Goal: Task Accomplishment & Management: Use online tool/utility

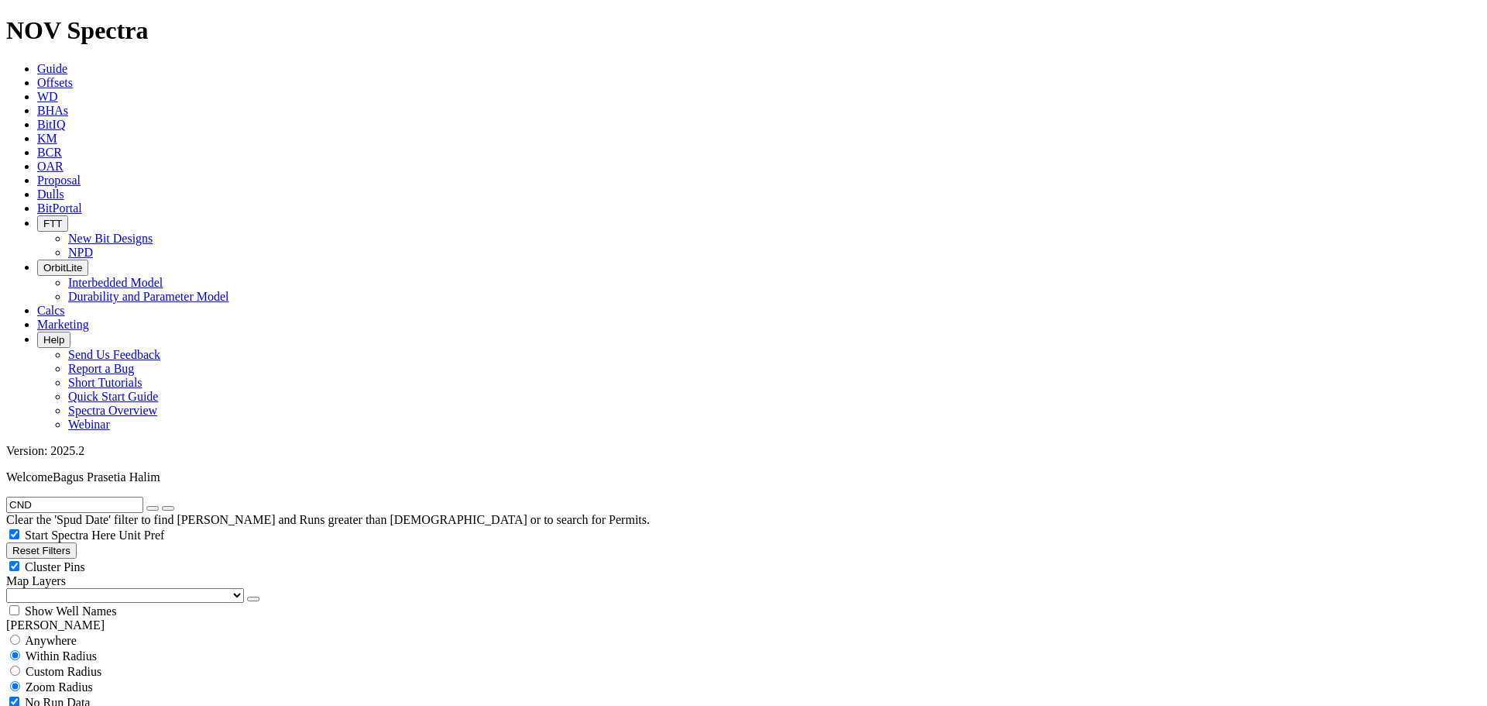
click at [65, 304] on span "Calcs" at bounding box center [51, 310] width 28 height 13
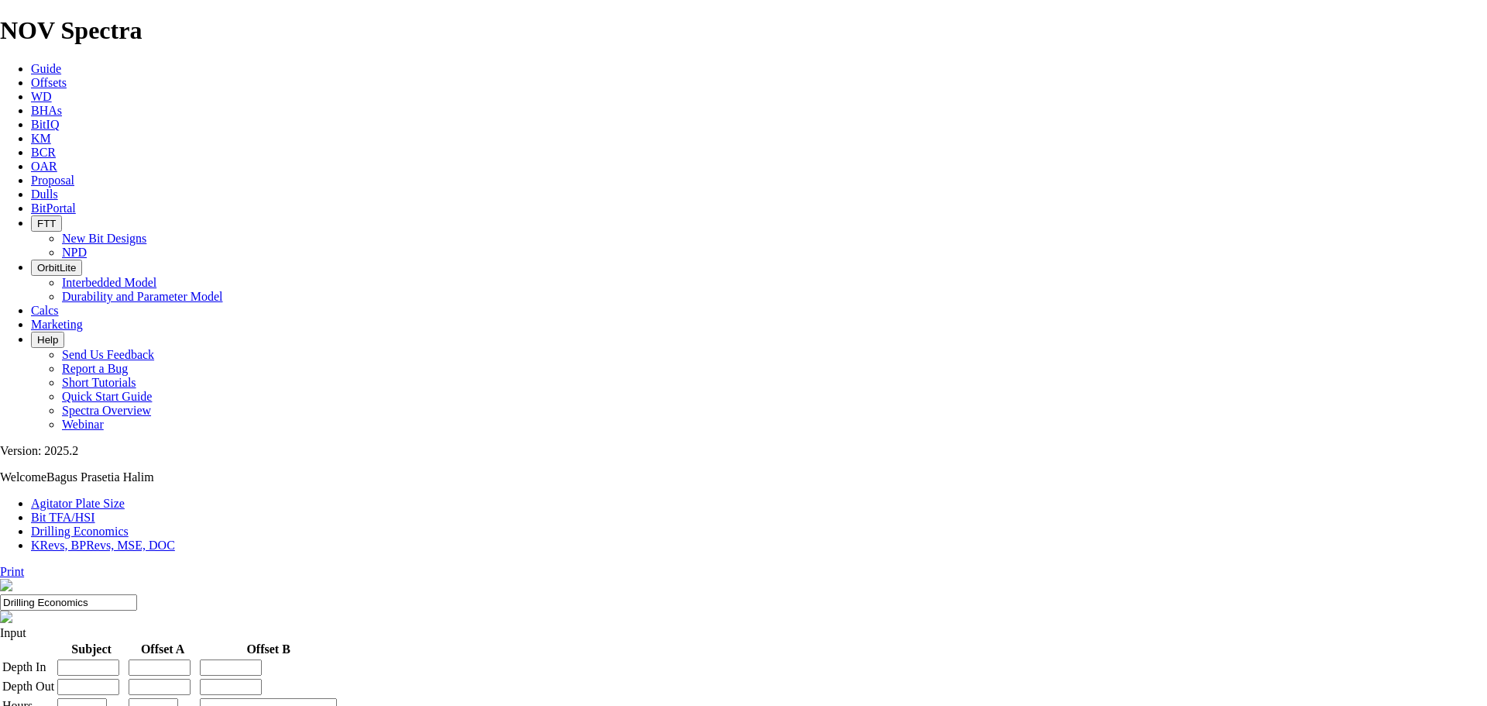
click at [95, 511] on link "Bit TFA/HSI" at bounding box center [63, 517] width 64 height 13
click at [37, 262] on icon "button" at bounding box center [37, 268] width 0 height 12
click at [31, 304] on icon at bounding box center [31, 310] width 0 height 13
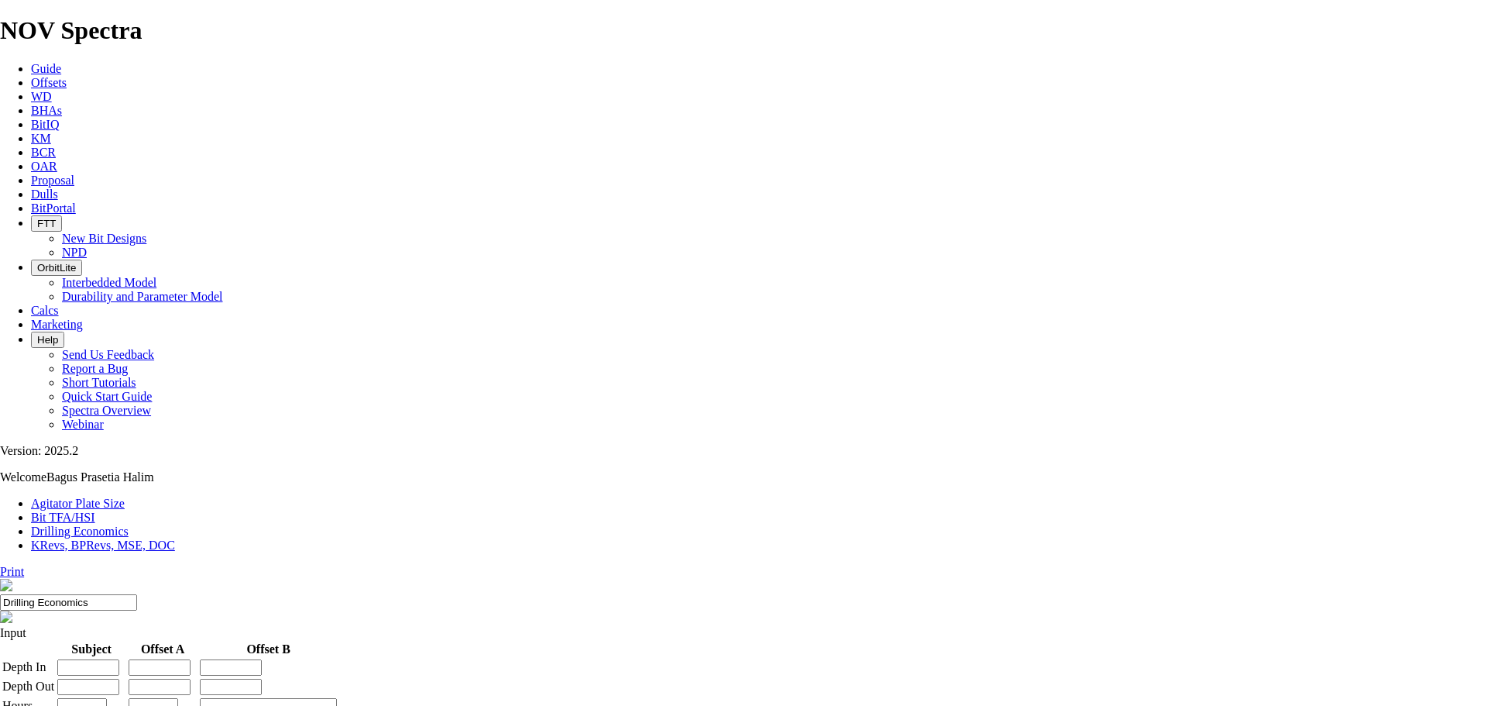
click at [95, 511] on link "Bit TFA/HSI" at bounding box center [63, 517] width 64 height 13
